Goal: Task Accomplishment & Management: Manage account settings

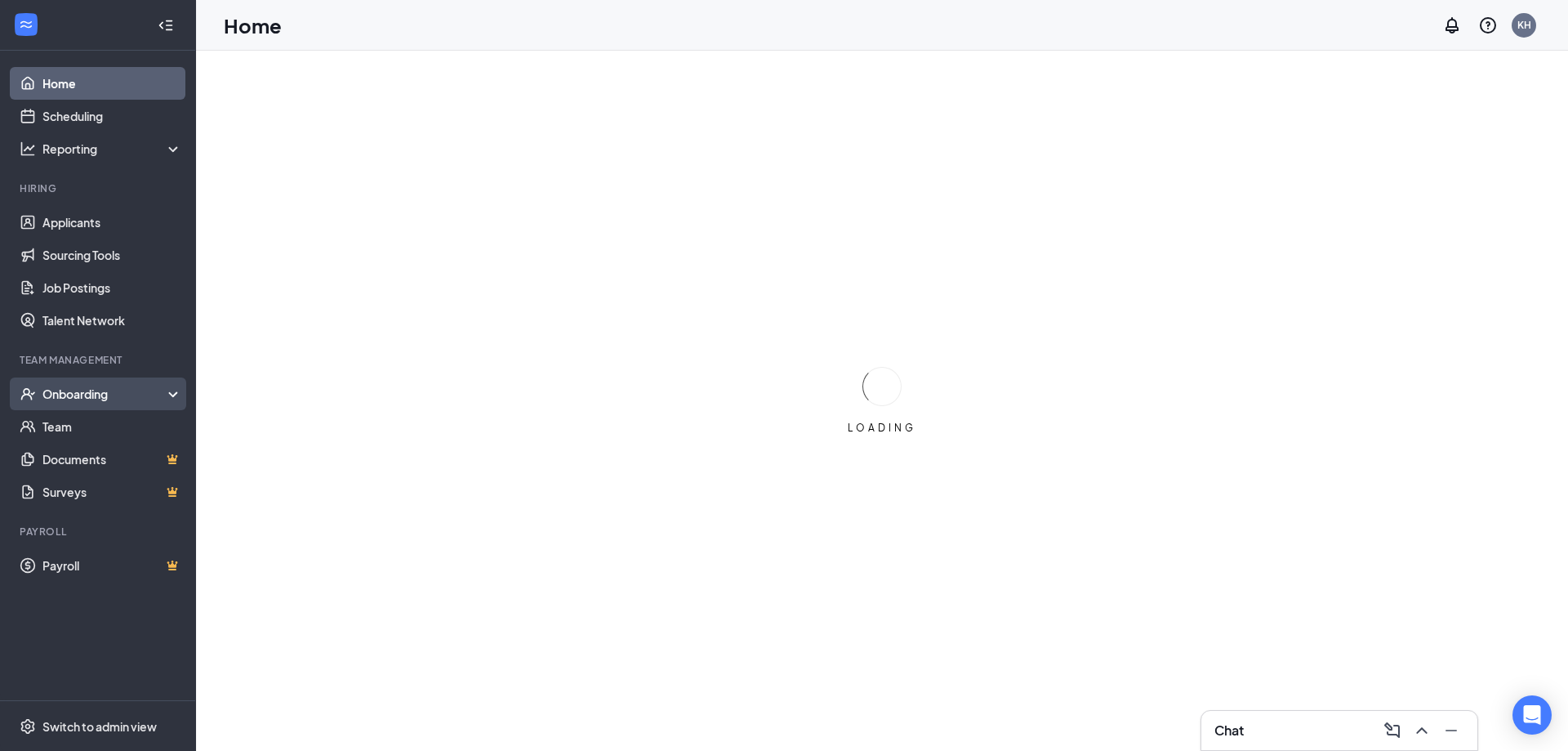
click at [71, 394] on div "Onboarding" at bounding box center [105, 393] width 126 height 16
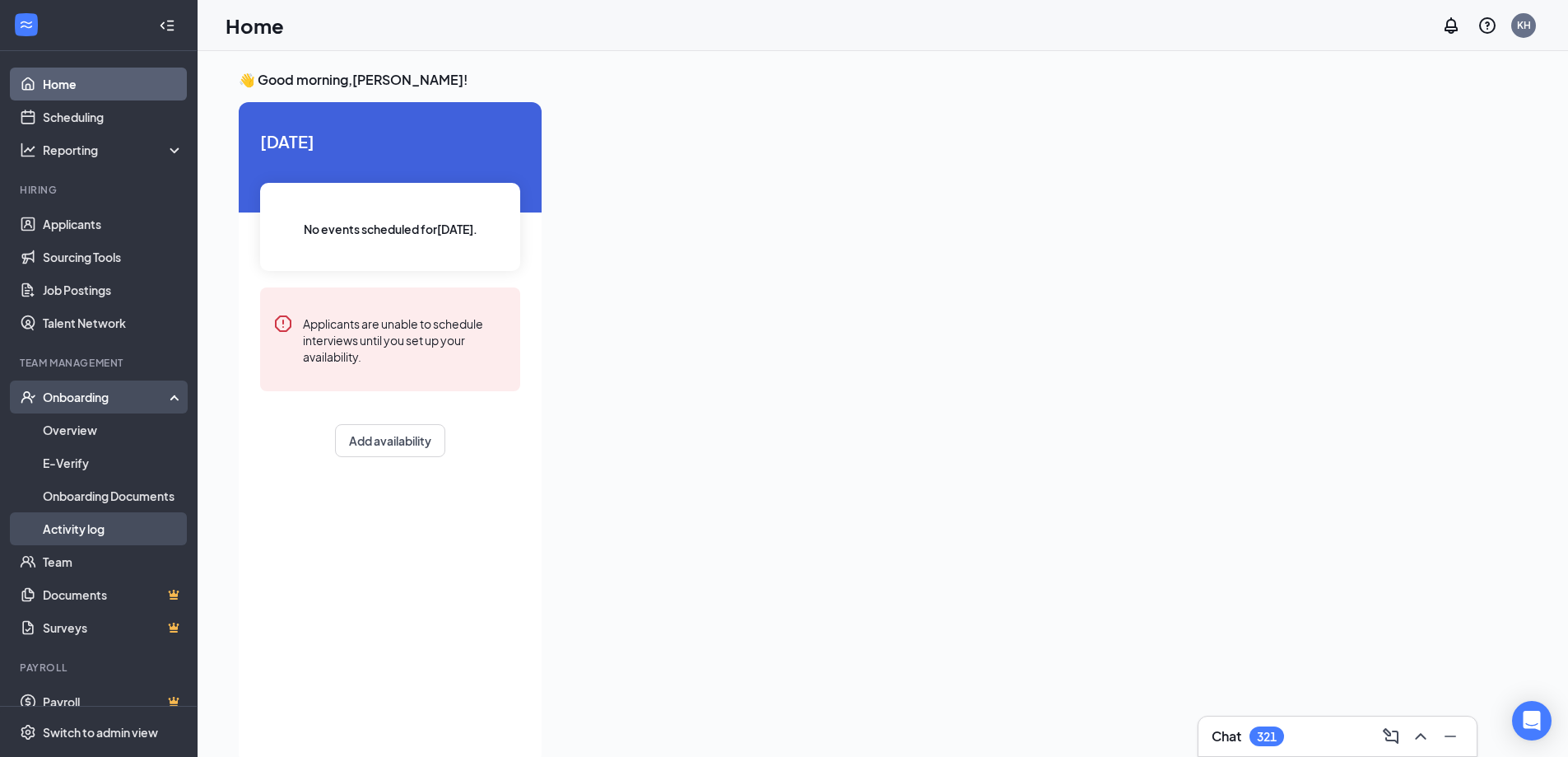
click at [73, 526] on link "Activity log" at bounding box center [113, 529] width 141 height 33
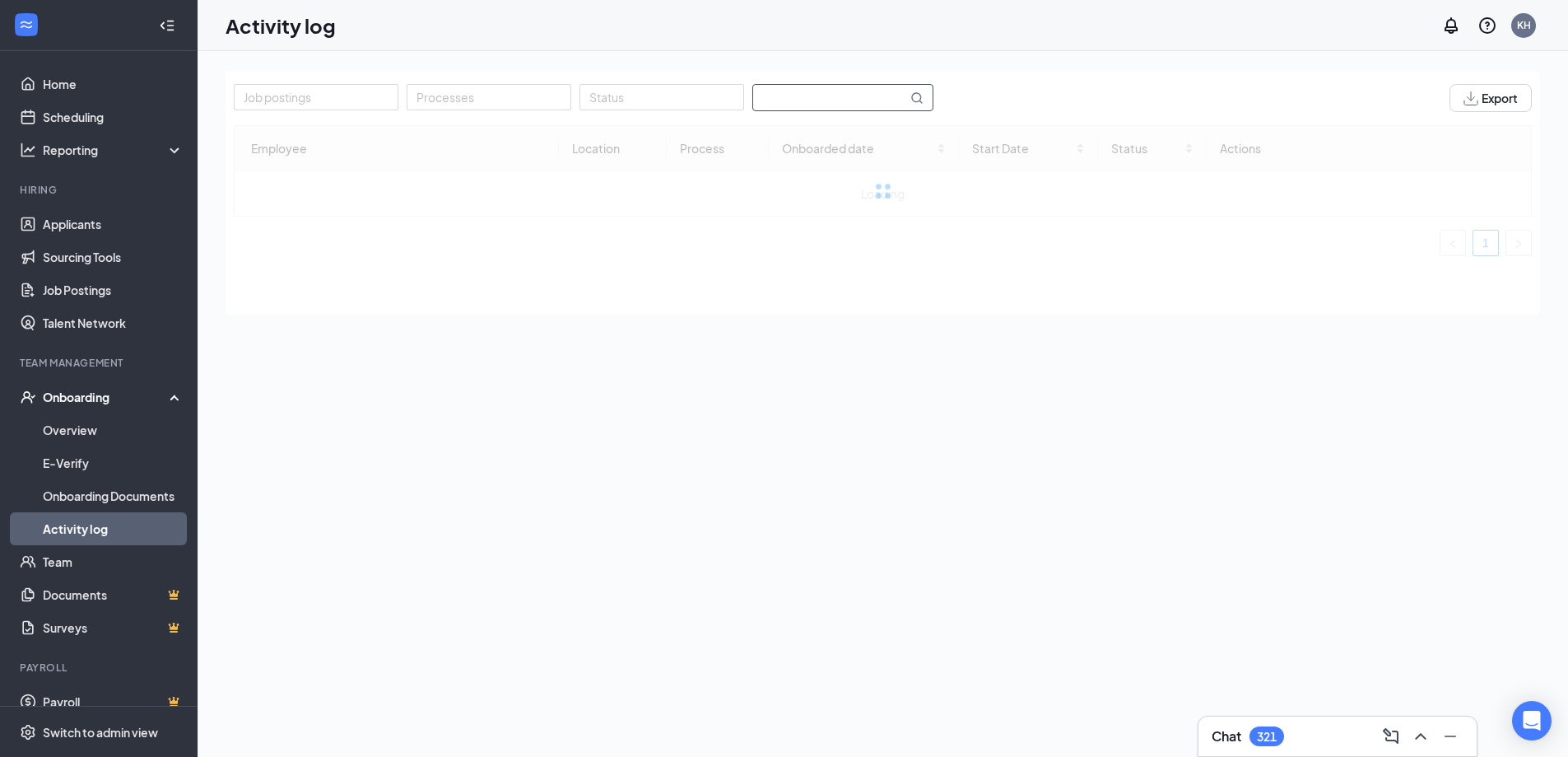
click at [860, 98] on input "text" at bounding box center [830, 98] width 154 height 26
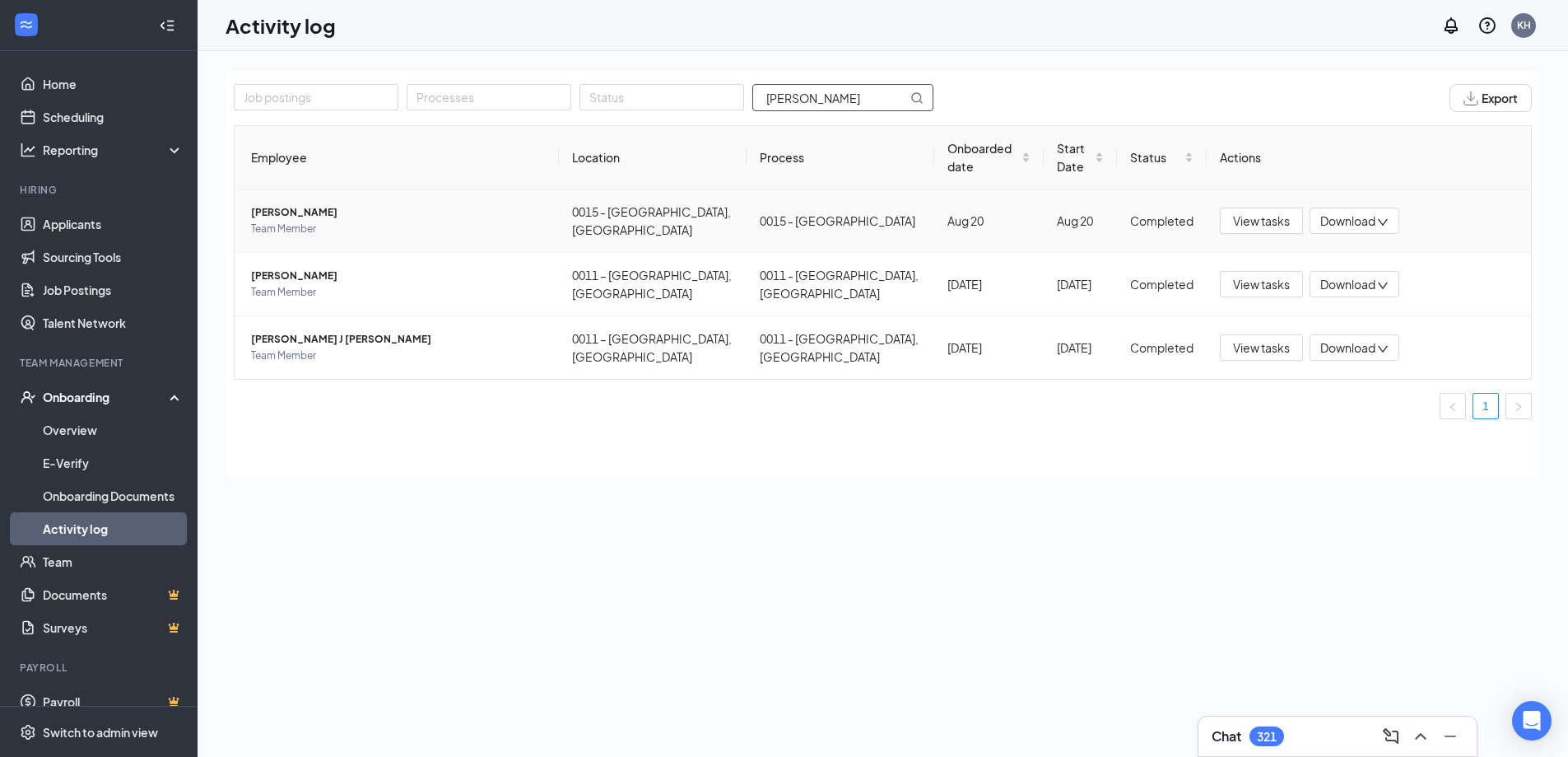
type input "[PERSON_NAME]"
click at [282, 204] on span "[PERSON_NAME]" at bounding box center [398, 212] width 295 height 16
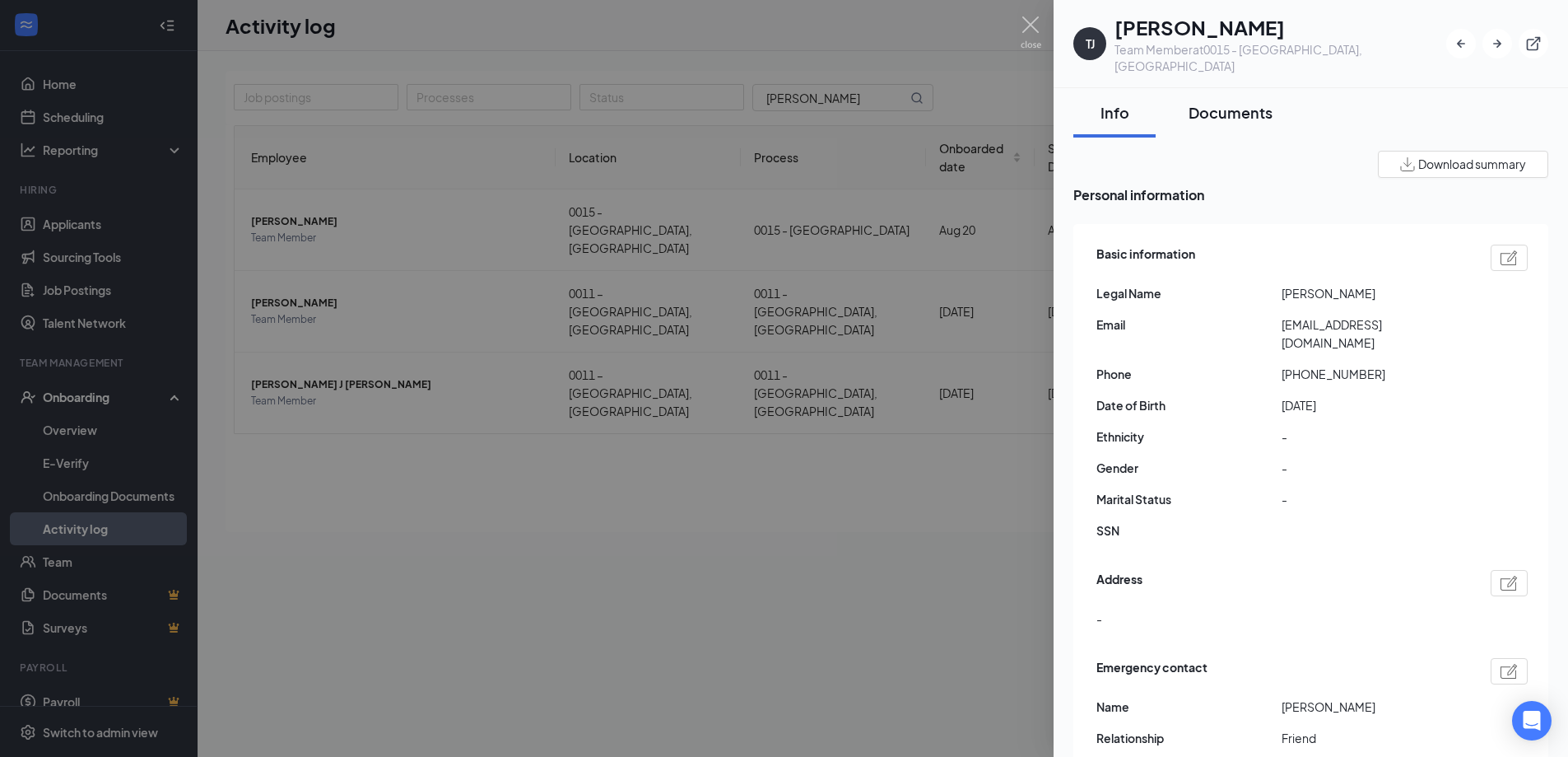
click at [1249, 102] on div "Documents" at bounding box center [1230, 112] width 84 height 21
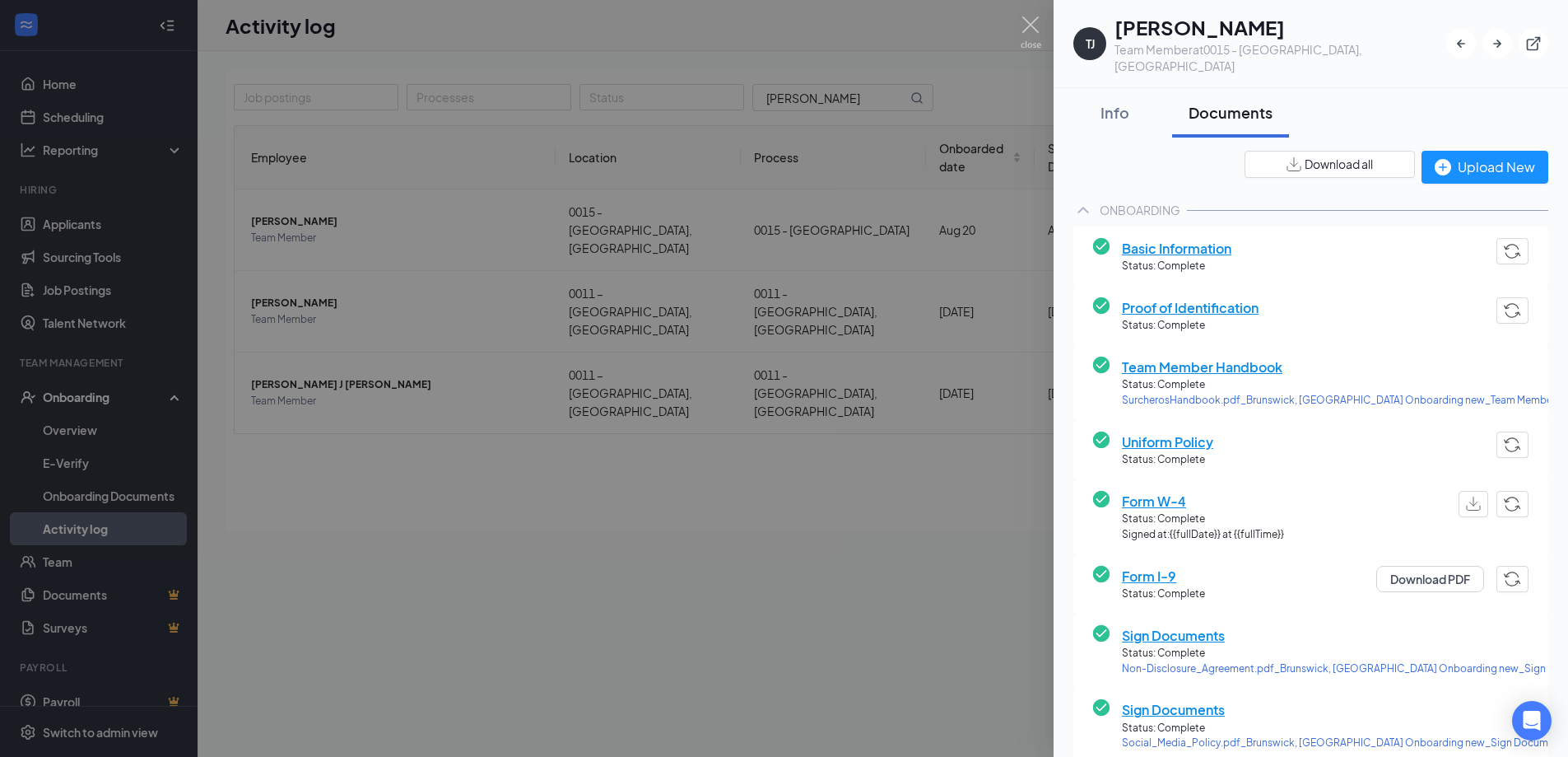
click at [1161, 238] on span "Basic Information" at bounding box center [1176, 249] width 110 height 21
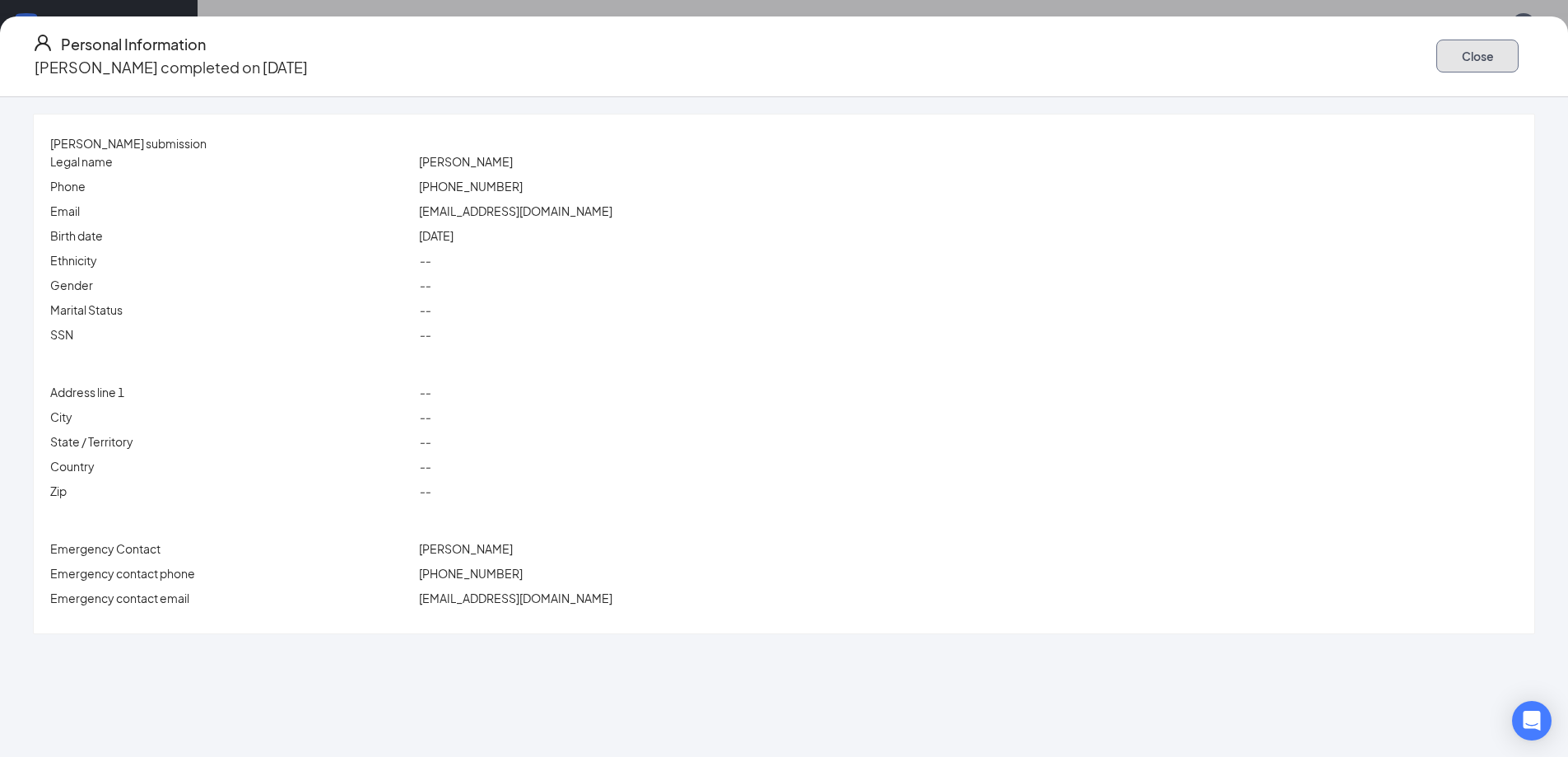
click at [1436, 50] on button "Close" at bounding box center [1477, 56] width 82 height 33
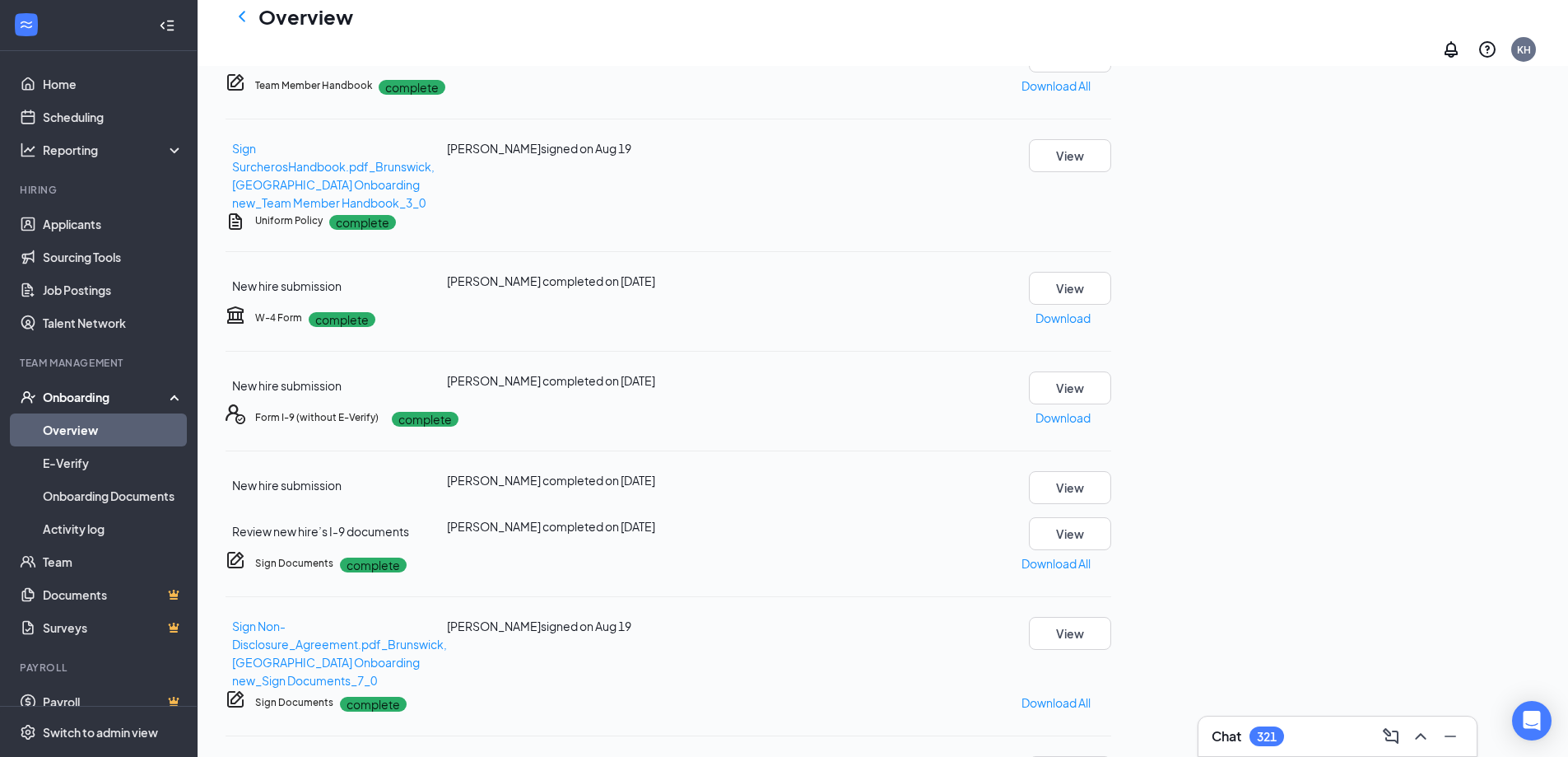
scroll to position [494, 0]
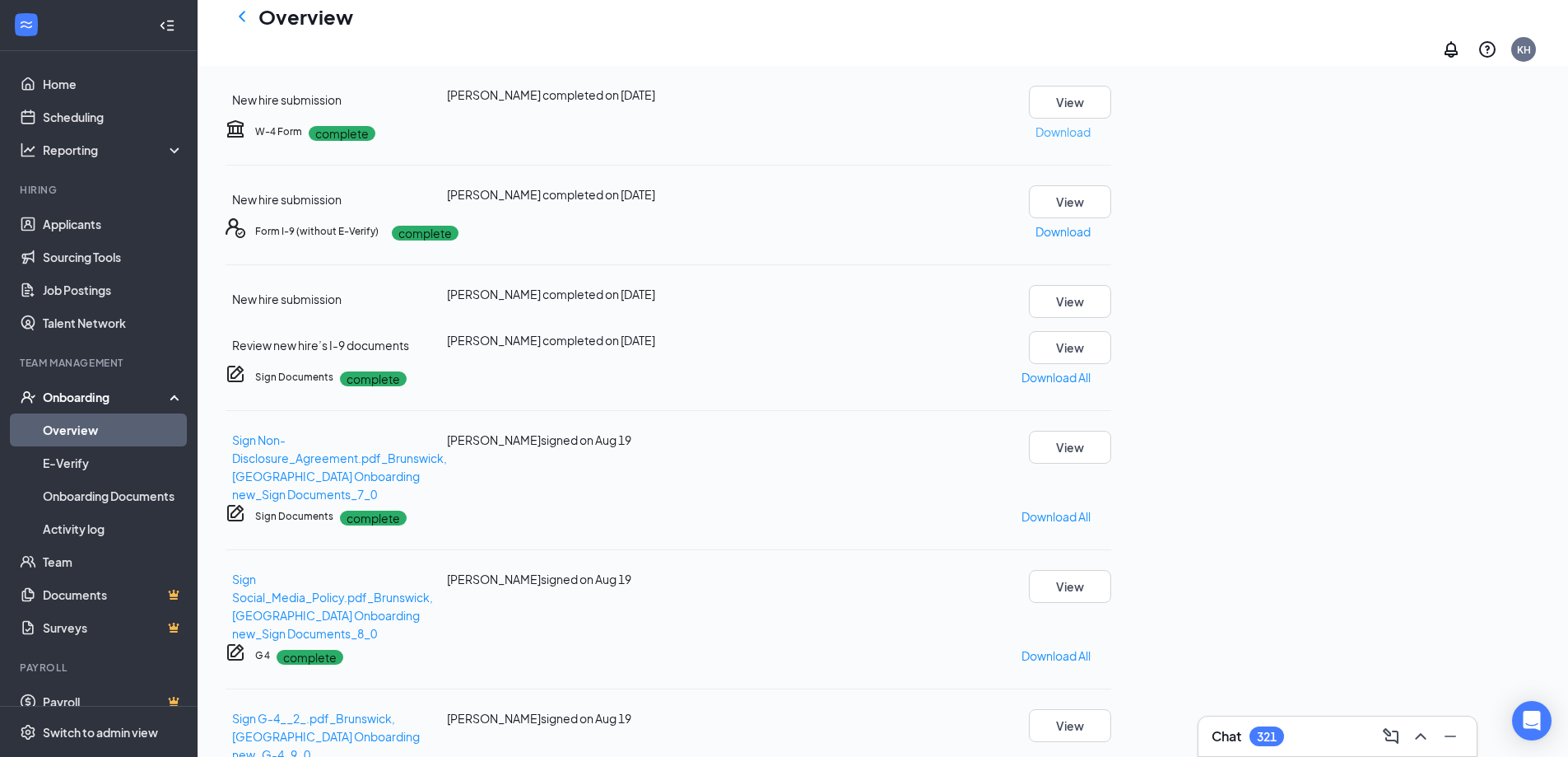
click at [1091, 141] on p "Download" at bounding box center [1063, 131] width 55 height 18
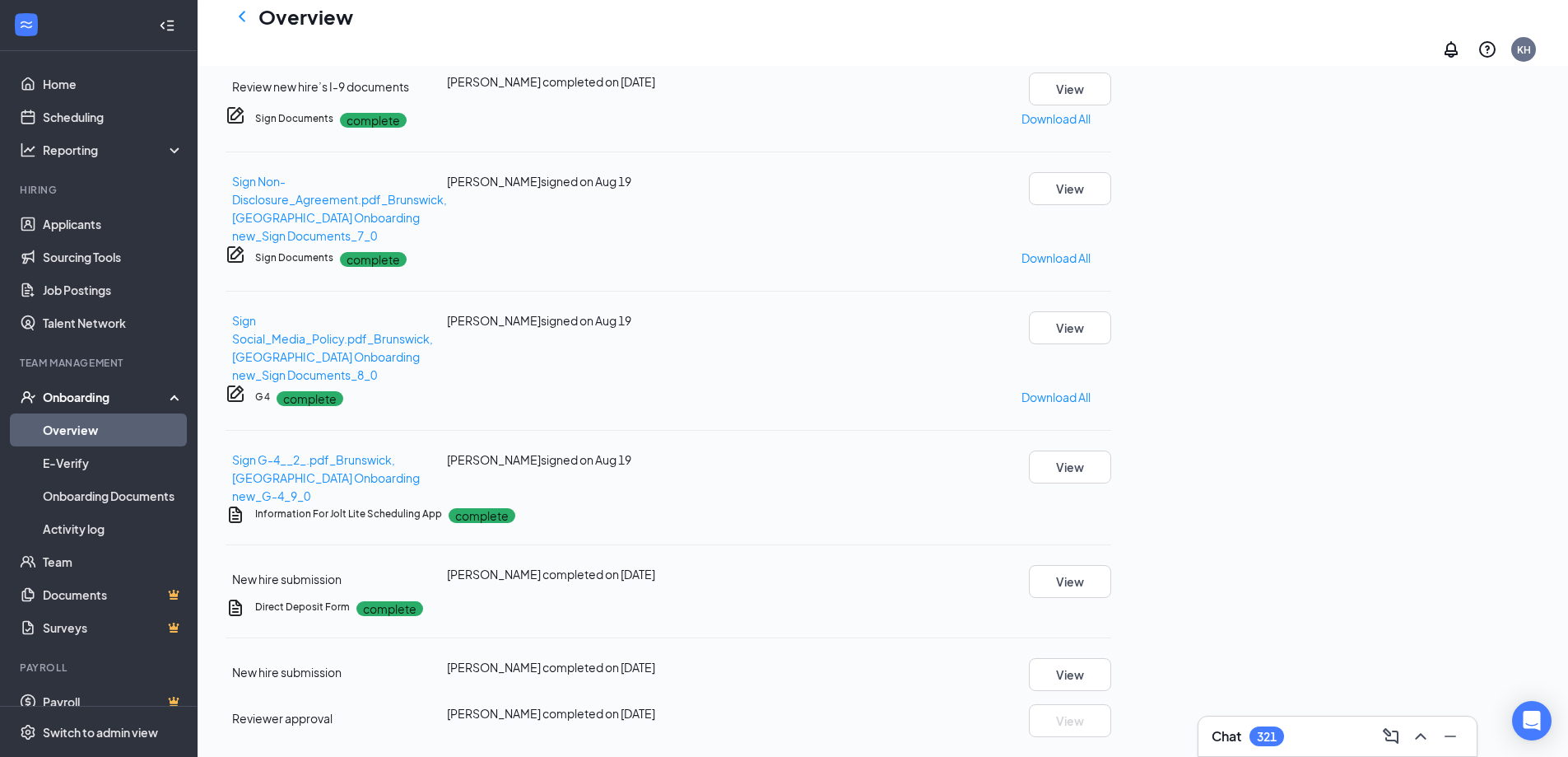
scroll to position [1058, 0]
click at [1111, 664] on button "View" at bounding box center [1070, 675] width 82 height 33
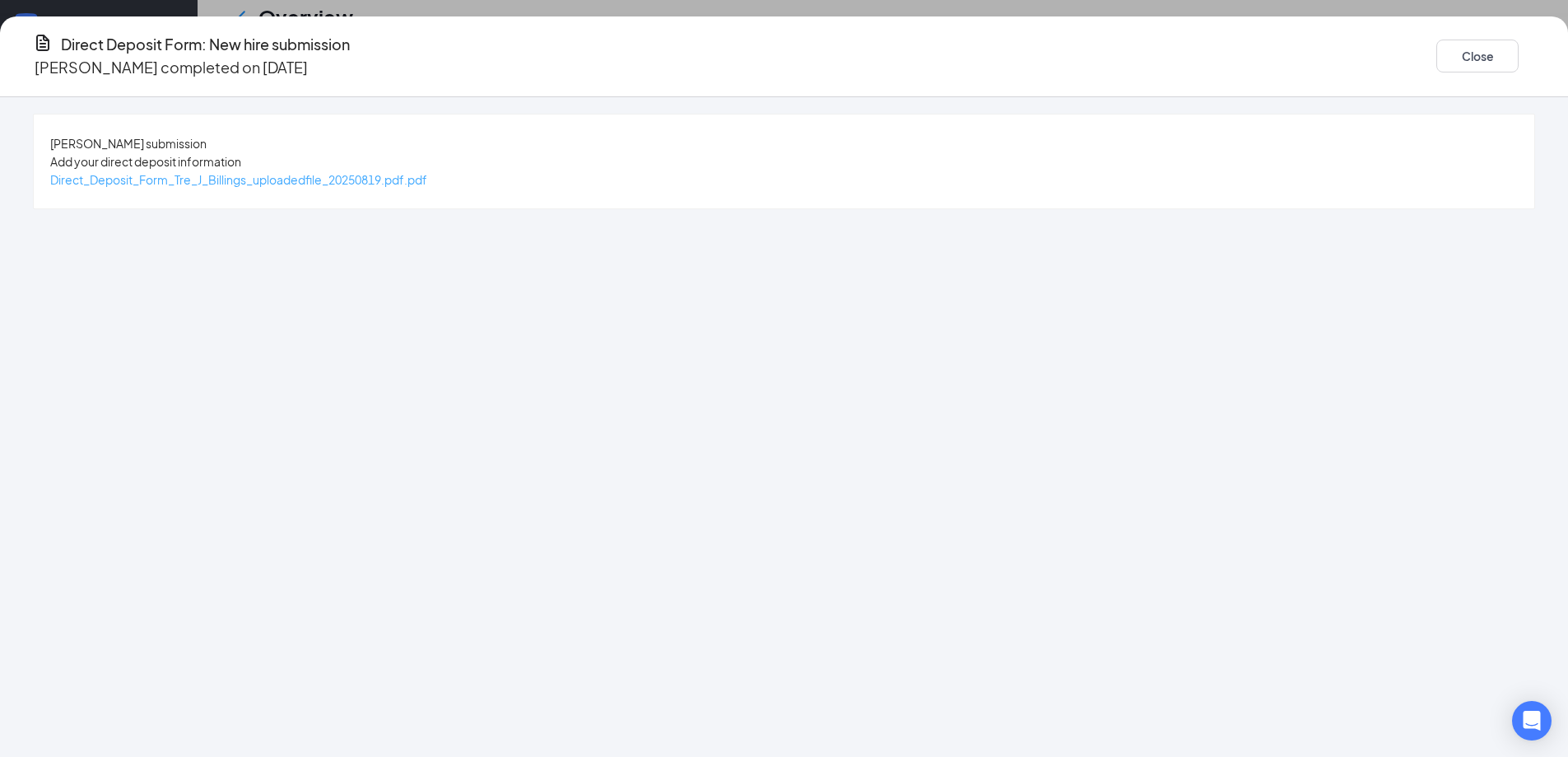
click at [428, 177] on span "Direct_Deposit_Form_Tre_J_Billings_uploadedfile_20250819.pdf.pdf" at bounding box center [239, 179] width 377 height 15
click at [1436, 49] on button "Close" at bounding box center [1477, 56] width 82 height 33
